Goal: Obtain resource: Download file/media

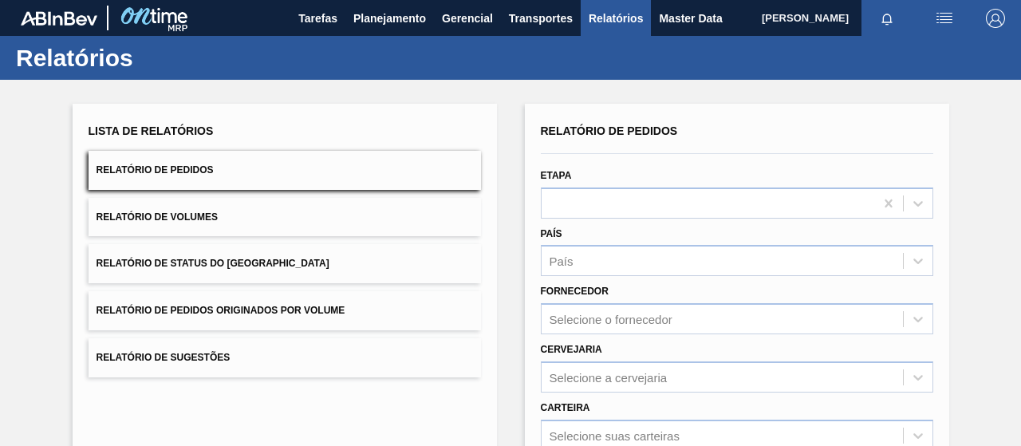
scroll to position [80, 0]
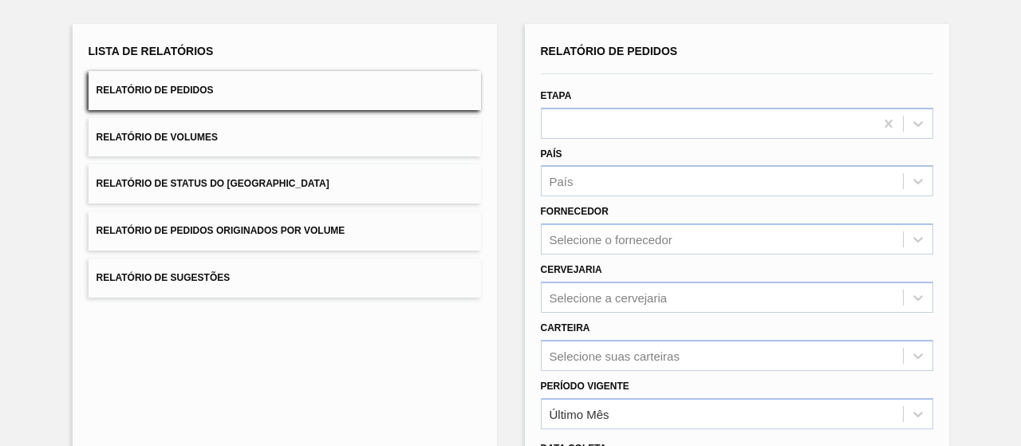
drag, startPoint x: 314, startPoint y: 228, endPoint x: 396, endPoint y: 241, distance: 83.1
click at [314, 227] on span "Relatório de Pedidos Originados por Volume" at bounding box center [221, 230] width 249 height 11
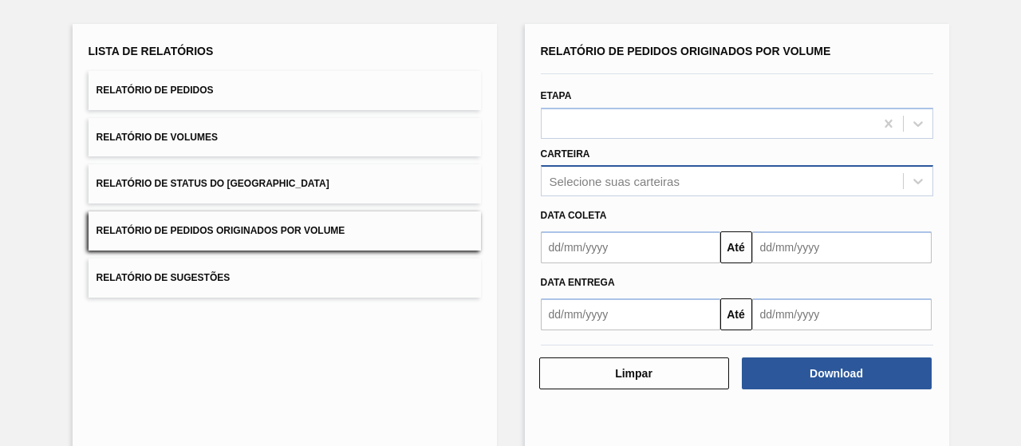
click at [694, 0] on body "Tarefas Planejamento Gerencial Transportes Relatórios Master Data [PERSON_NAME]…" at bounding box center [510, 0] width 1021 height 0
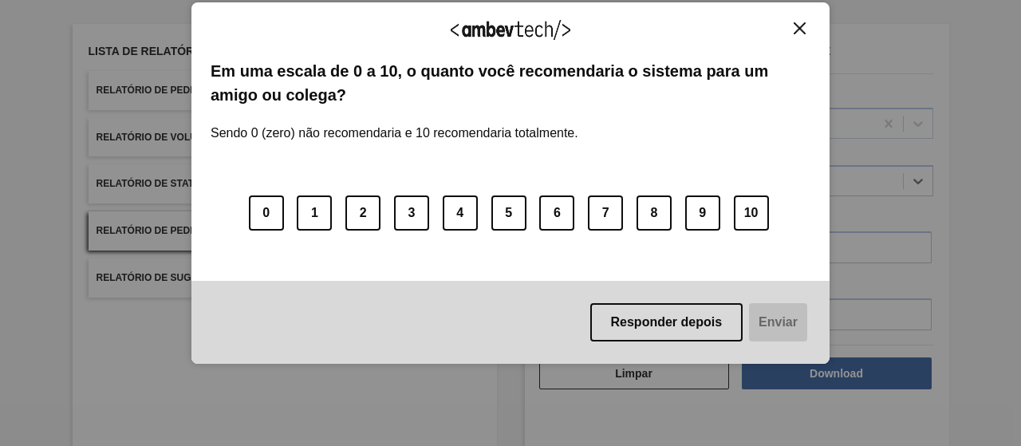
click at [810, 22] on button "Close" at bounding box center [800, 29] width 22 height 14
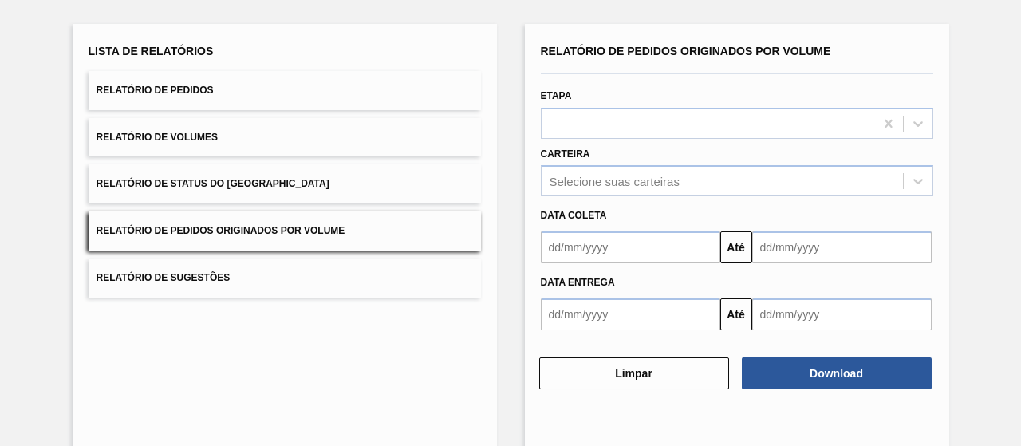
click at [803, 30] on div "Relatório de Pedidos Originados por Volume Etapa Carteira Selecione suas cartei…" at bounding box center [737, 239] width 424 height 431
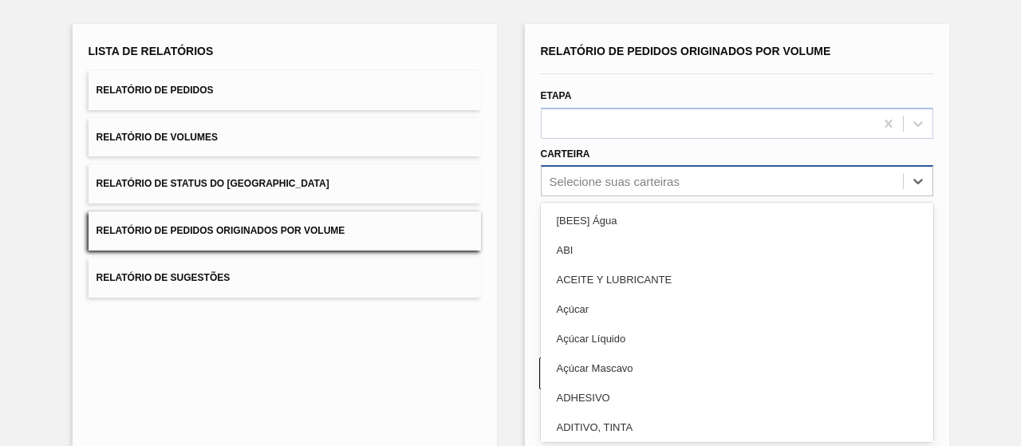
click at [662, 172] on div "Selecione suas carteiras" at bounding box center [722, 181] width 361 height 23
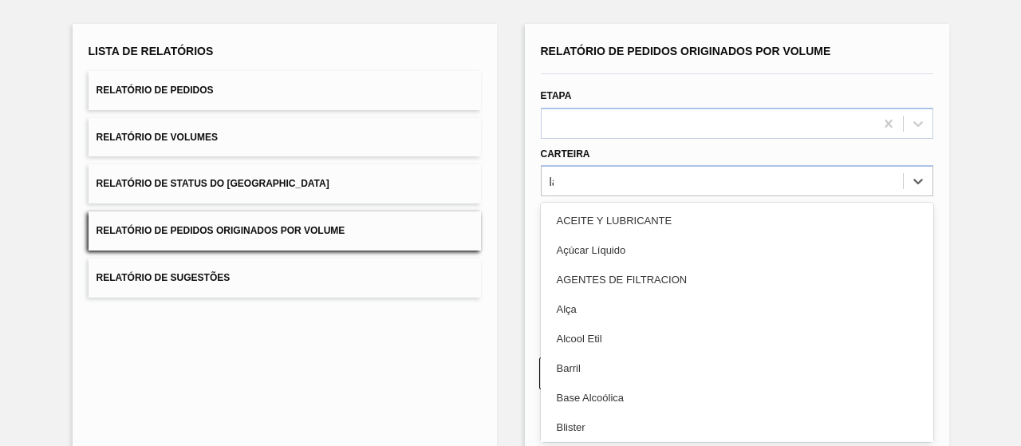
type input "lat"
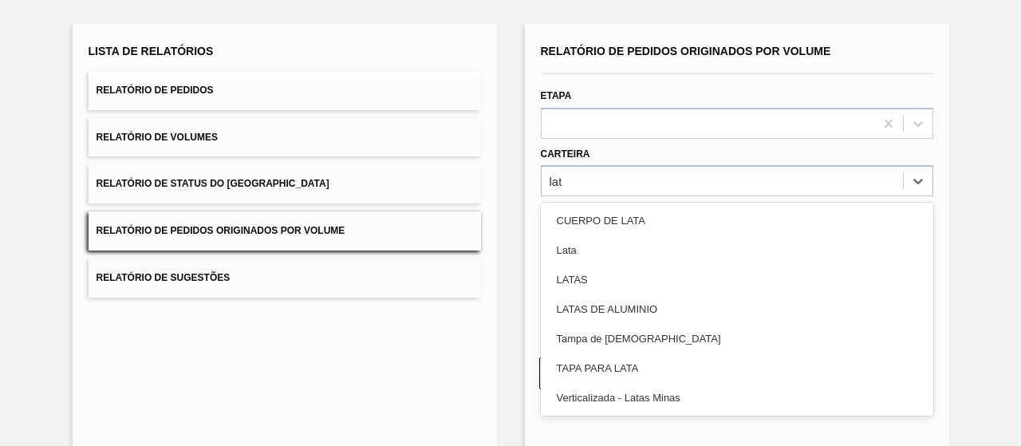
scroll to position [0, 0]
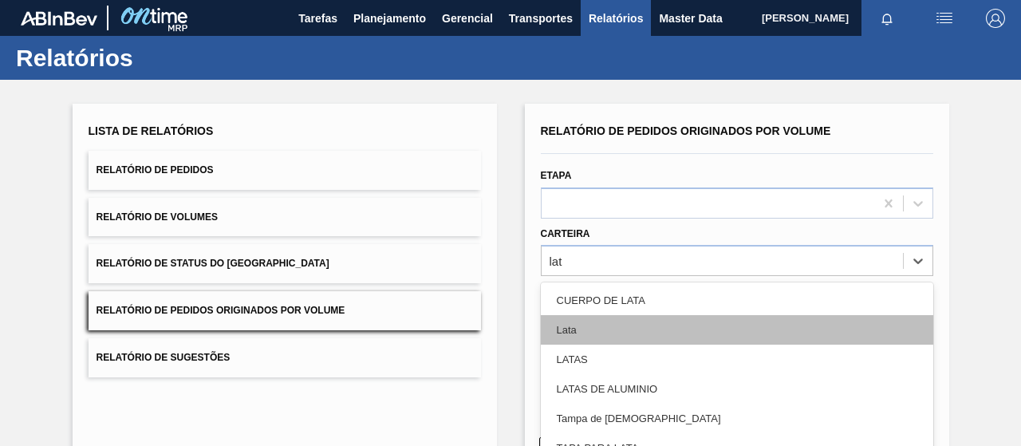
click at [609, 325] on div "Lata" at bounding box center [737, 330] width 392 height 30
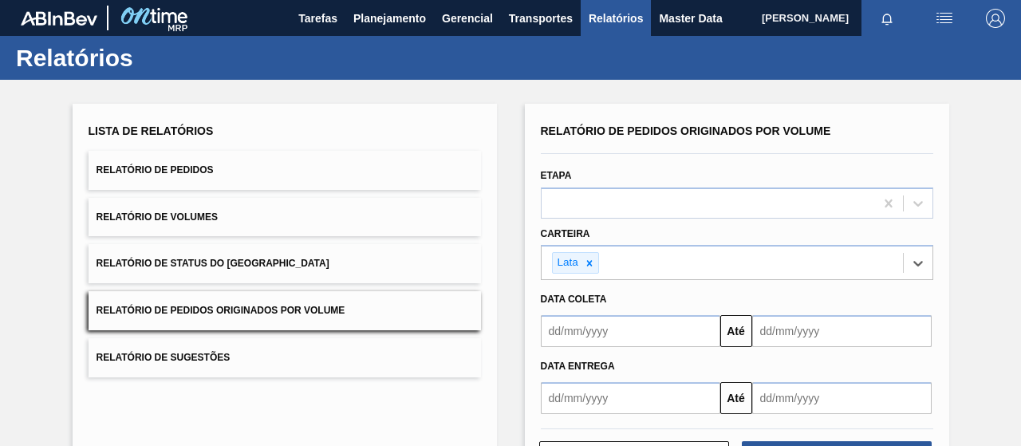
click at [191, 175] on button "Relatório de Pedidos" at bounding box center [285, 170] width 392 height 39
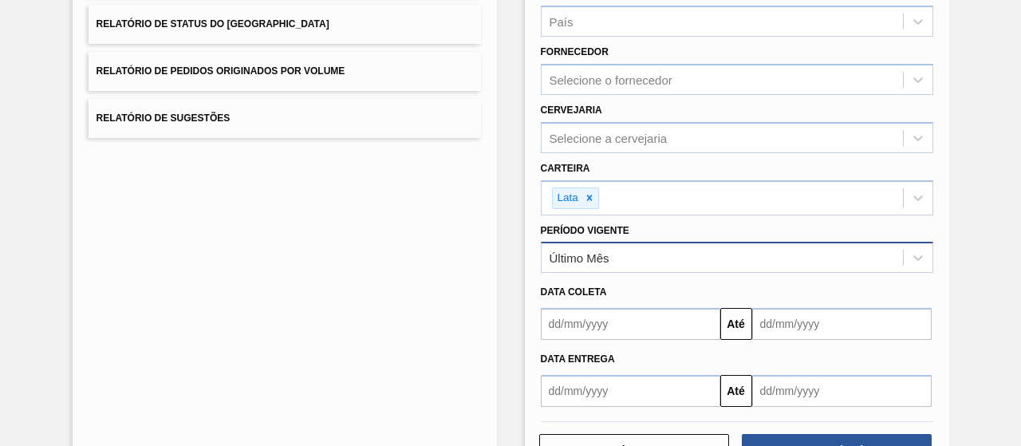
scroll to position [294, 0]
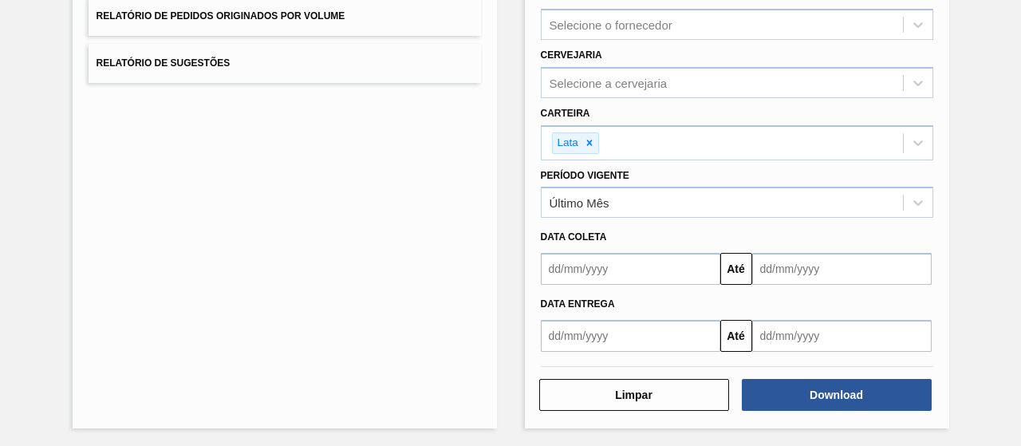
click at [628, 265] on input "text" at bounding box center [630, 269] width 179 height 32
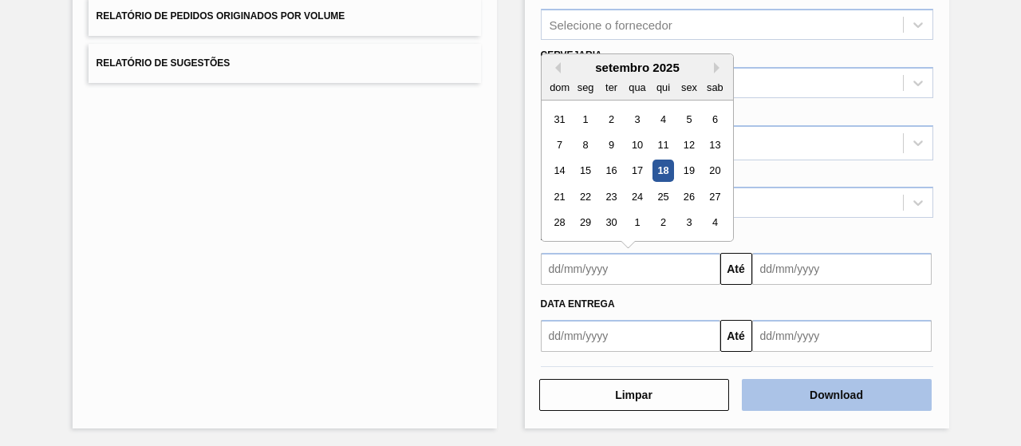
click at [826, 396] on button "Download" at bounding box center [837, 395] width 190 height 32
